Goal: Check status: Check status

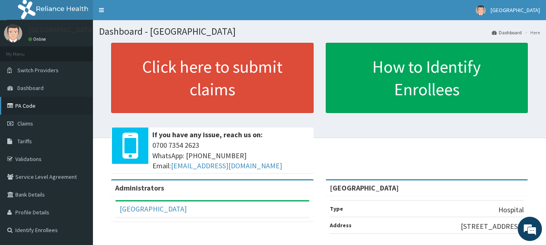
click at [25, 108] on link "PA Code" at bounding box center [46, 106] width 93 height 18
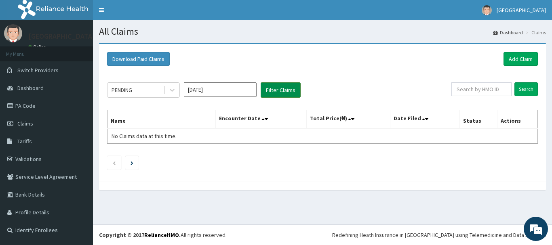
drag, startPoint x: 277, startPoint y: 89, endPoint x: 261, endPoint y: 97, distance: 17.9
click at [277, 89] on button "Filter Claims" at bounding box center [281, 89] width 40 height 15
click at [173, 93] on icon at bounding box center [172, 90] width 8 height 8
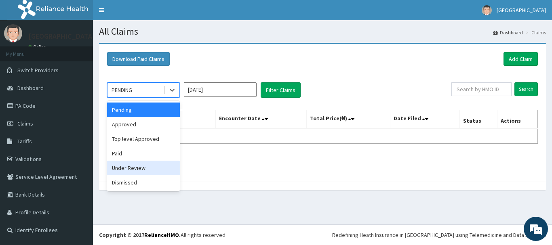
click at [149, 164] on div "Under Review" at bounding box center [143, 168] width 73 height 15
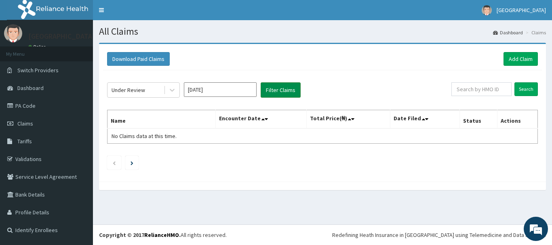
click at [287, 85] on button "Filter Claims" at bounding box center [281, 89] width 40 height 15
click at [173, 91] on icon at bounding box center [172, 90] width 8 height 8
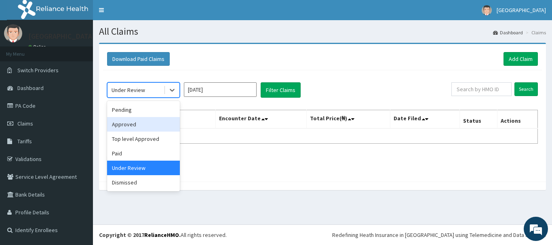
click at [160, 121] on div "Approved" at bounding box center [143, 124] width 73 height 15
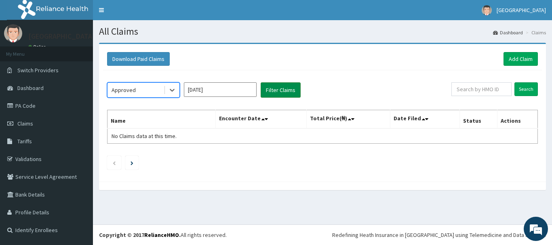
click at [281, 90] on button "Filter Claims" at bounding box center [281, 89] width 40 height 15
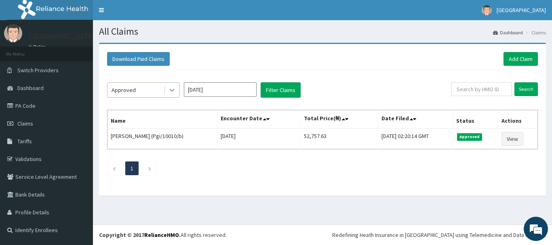
click at [175, 95] on div at bounding box center [172, 90] width 15 height 15
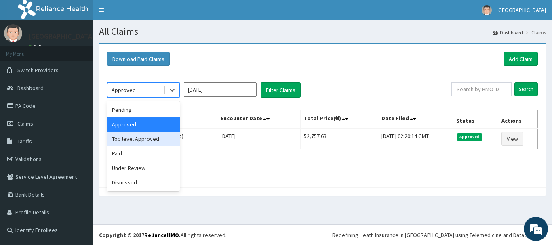
click at [160, 138] on div "Top level Approved" at bounding box center [143, 139] width 73 height 15
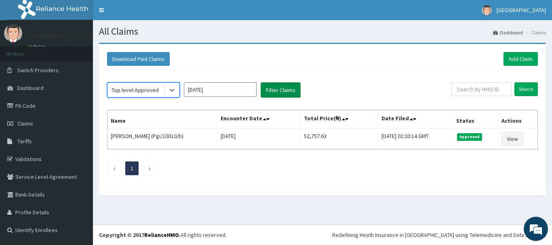
click at [287, 93] on button "Filter Claims" at bounding box center [281, 89] width 40 height 15
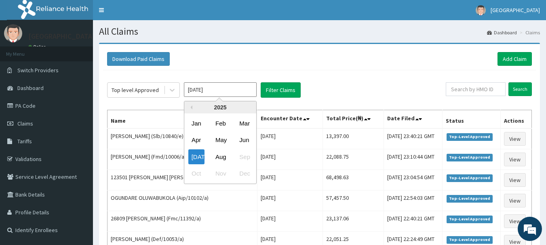
click at [221, 94] on input "Jul 2025" at bounding box center [220, 89] width 73 height 15
click at [249, 141] on div "Jun" at bounding box center [244, 140] width 16 height 15
type input "Jun 2025"
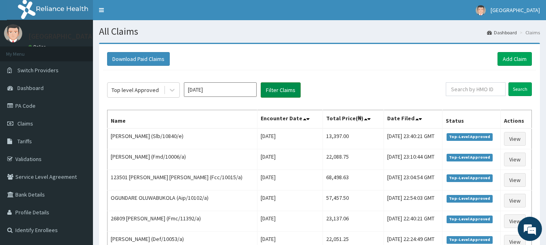
click at [271, 92] on button "Filter Claims" at bounding box center [281, 89] width 40 height 15
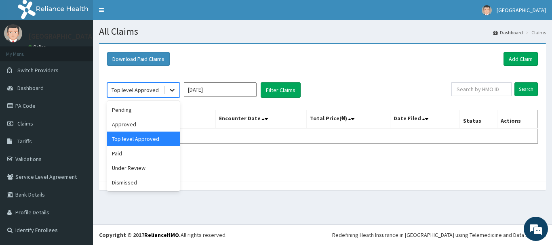
click at [176, 89] on icon at bounding box center [172, 90] width 8 height 8
click at [156, 120] on div "Approved" at bounding box center [143, 124] width 73 height 15
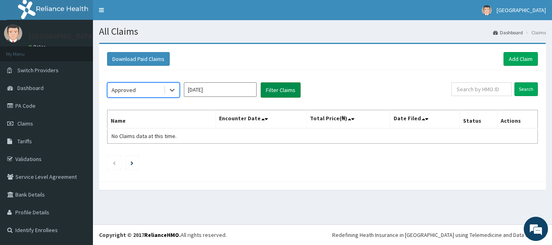
click at [280, 89] on button "Filter Claims" at bounding box center [281, 89] width 40 height 15
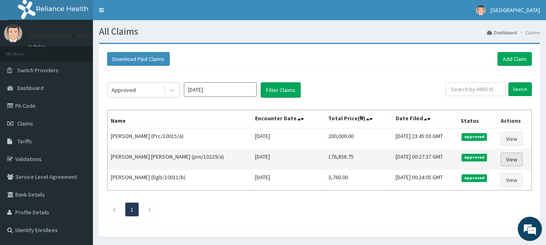
click at [511, 162] on link "View" at bounding box center [512, 160] width 22 height 14
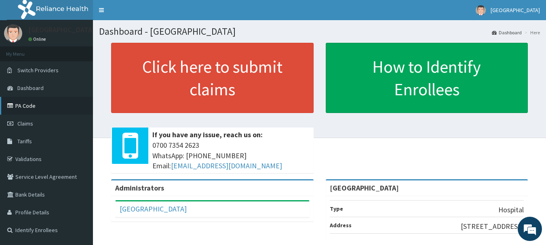
click at [28, 105] on link "PA Code" at bounding box center [46, 106] width 93 height 18
